Goal: Navigation & Orientation: Find specific page/section

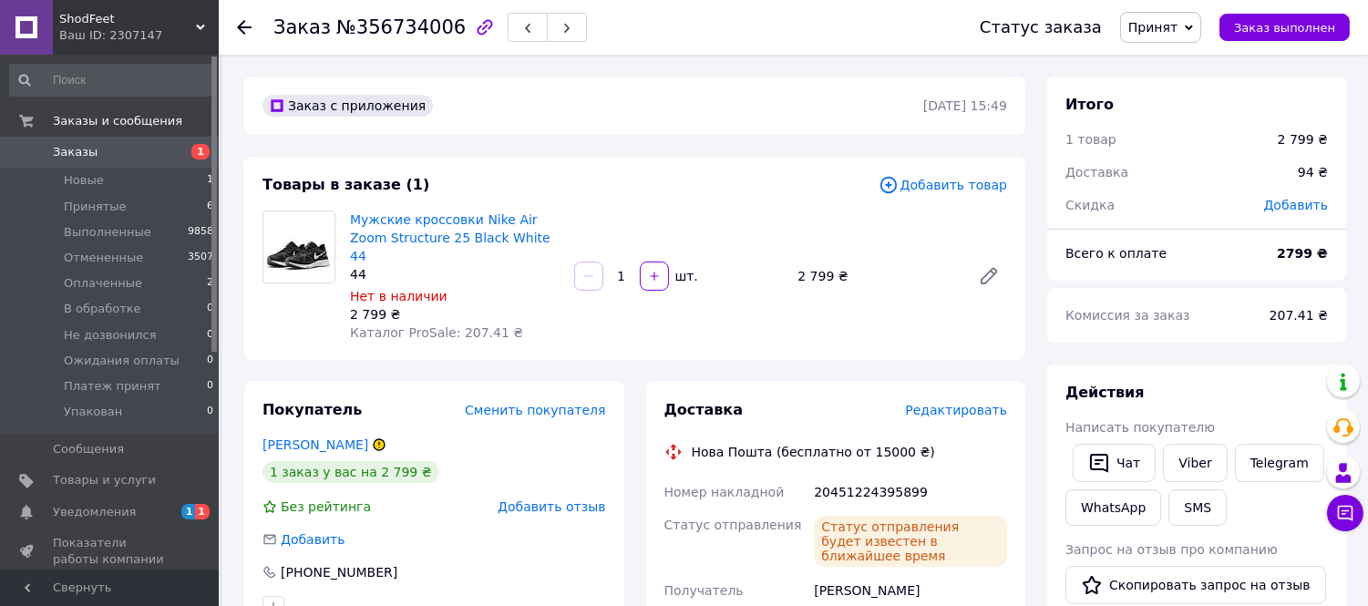
click at [116, 509] on span "Уведомления" at bounding box center [94, 512] width 83 height 16
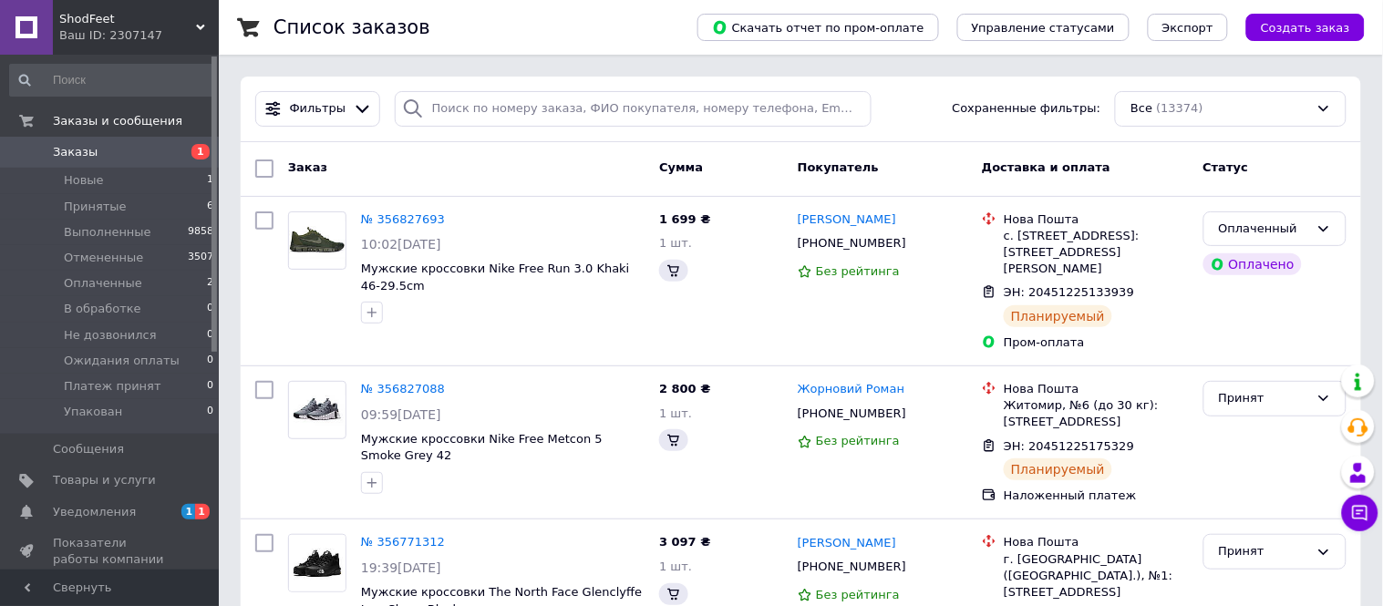
click at [89, 506] on span "Уведомления" at bounding box center [94, 512] width 83 height 16
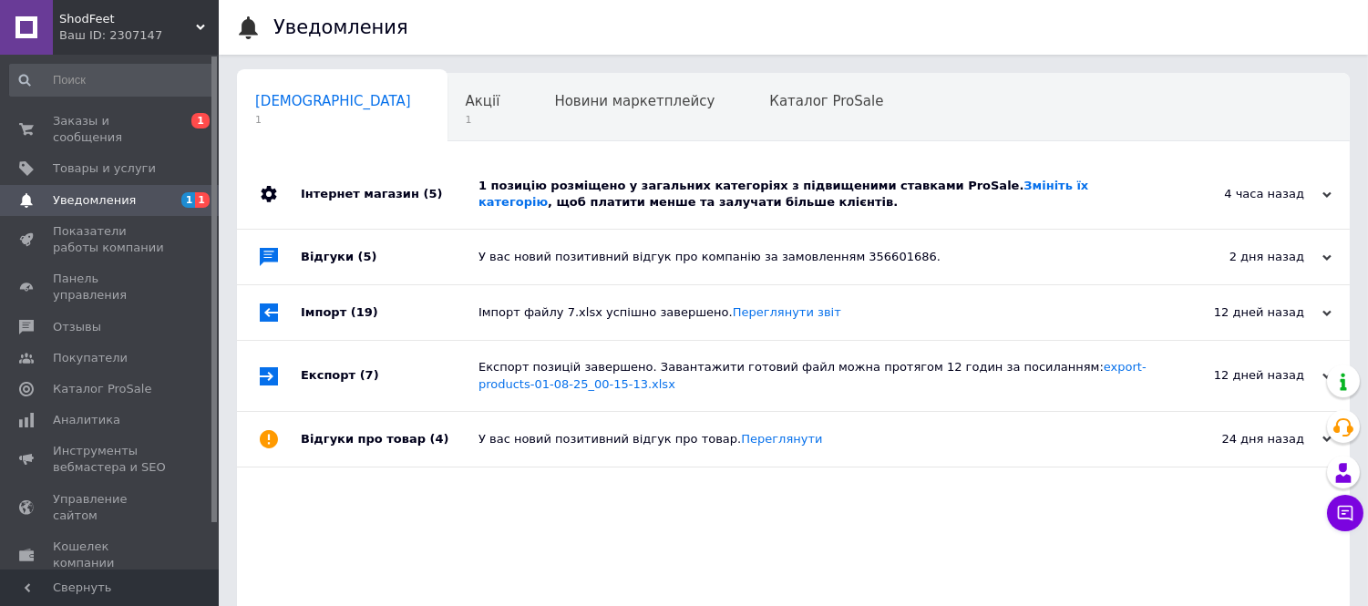
click at [1316, 197] on div "4 часа назад" at bounding box center [1240, 194] width 182 height 16
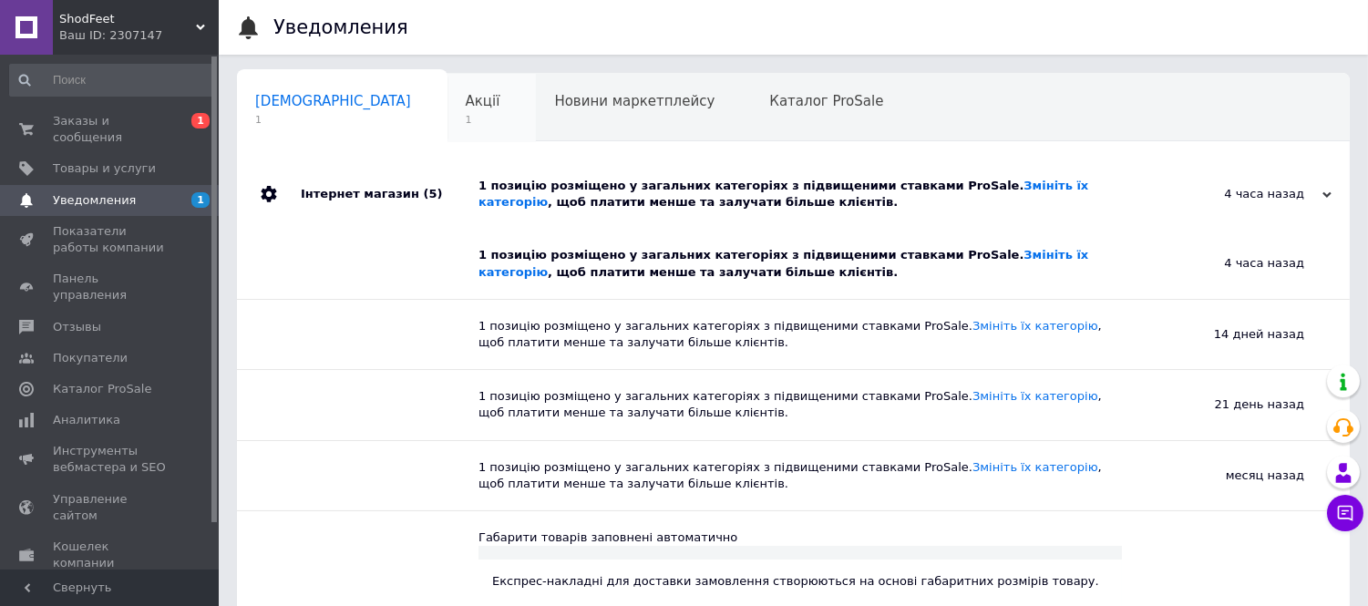
click at [466, 105] on span "Акції" at bounding box center [483, 101] width 35 height 16
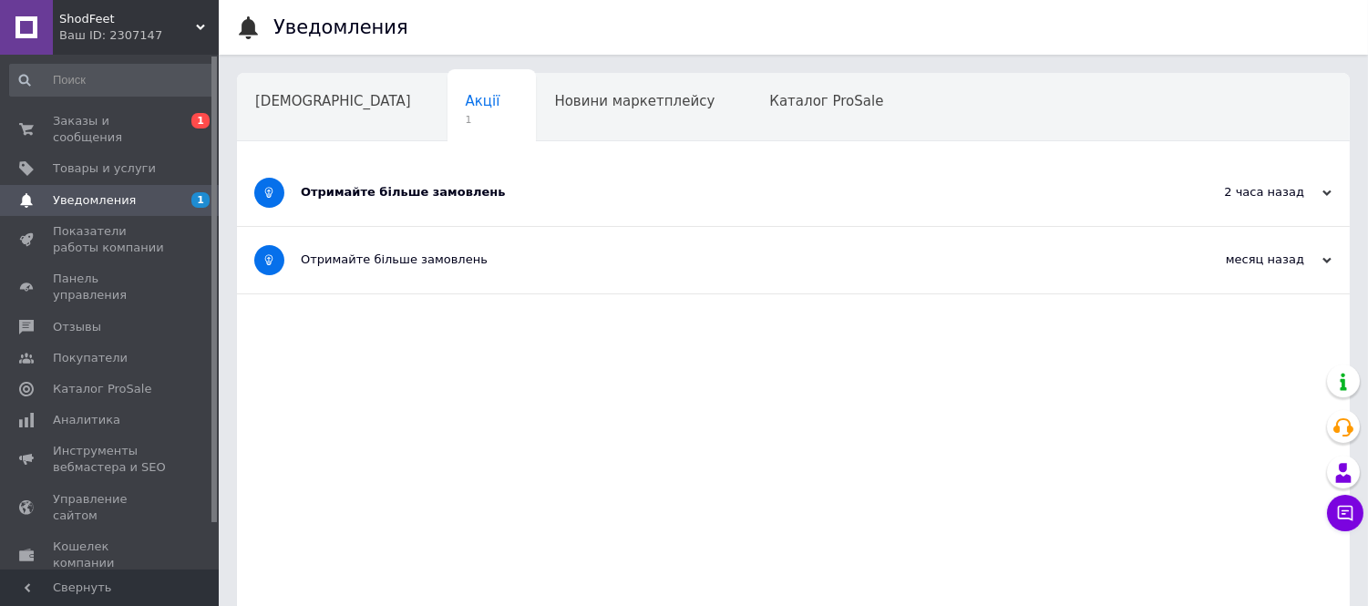
click at [412, 194] on div "Отримайте більше замовлень" at bounding box center [725, 192] width 849 height 16
